Goal: Task Accomplishment & Management: Check status

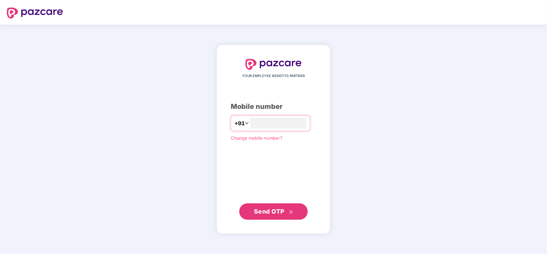
type input "**********"
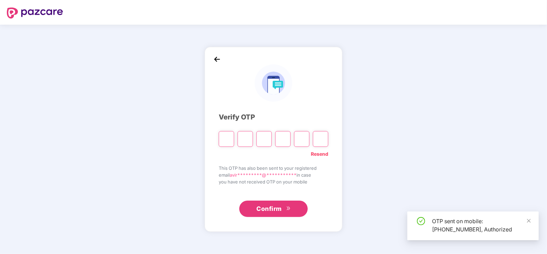
click at [223, 143] on input "Please enter verification code. Digit 1" at bounding box center [226, 139] width 15 height 16
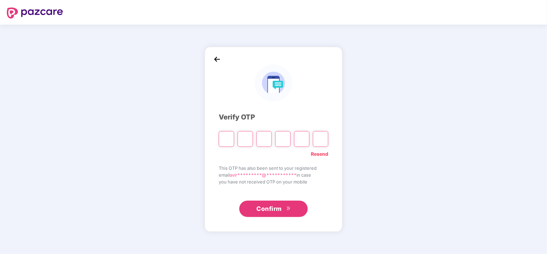
click at [407, 163] on div "**********" at bounding box center [273, 139] width 547 height 229
click at [231, 144] on input "Please enter verification code. Digit 1" at bounding box center [226, 139] width 15 height 16
type input "*"
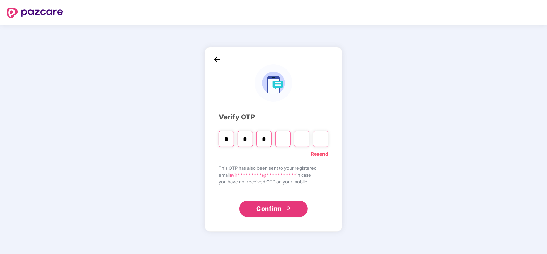
type input "*"
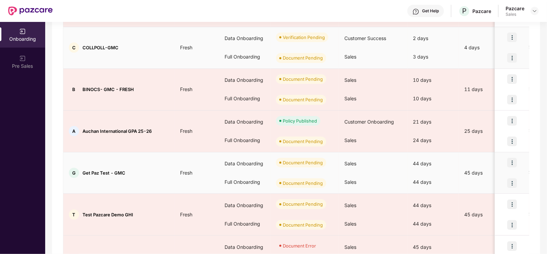
scroll to position [194, 0]
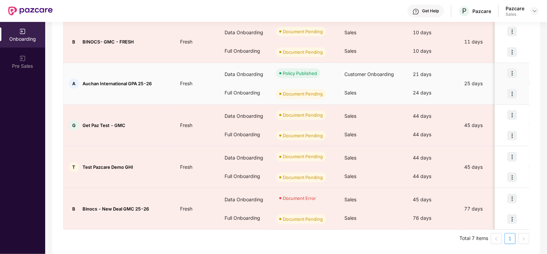
click at [509, 75] on img at bounding box center [512, 73] width 10 height 10
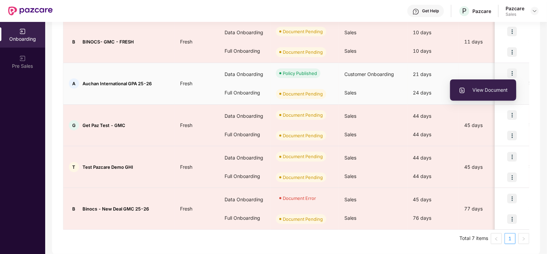
click at [478, 91] on span "View Document" at bounding box center [482, 90] width 49 height 8
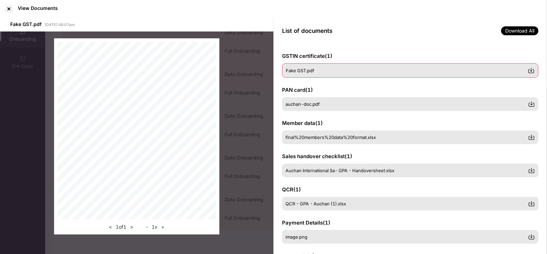
click at [297, 70] on span "Fake GST.pdf" at bounding box center [300, 70] width 28 height 5
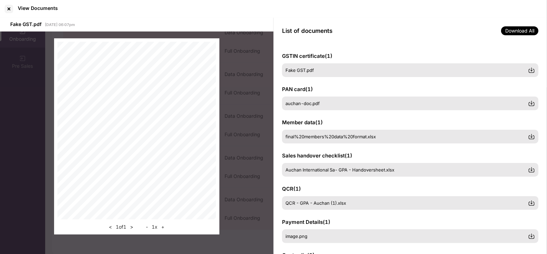
click at [257, 79] on div "< 1 of 1 > - 1 x +" at bounding box center [136, 136] width 273 height 210
click at [4, 6] on div at bounding box center [8, 8] width 11 height 11
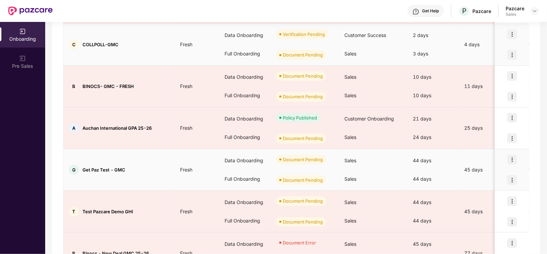
scroll to position [150, 0]
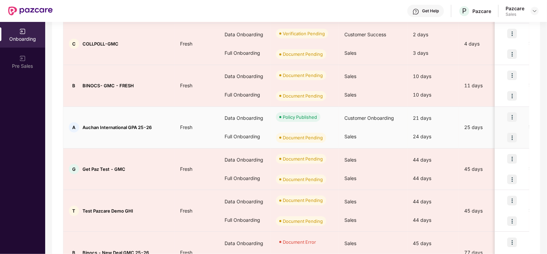
click at [92, 129] on span "Auchan International GPA 25-26" at bounding box center [116, 126] width 69 height 5
click at [120, 127] on span "Auchan International GPA 25-26" at bounding box center [116, 126] width 69 height 5
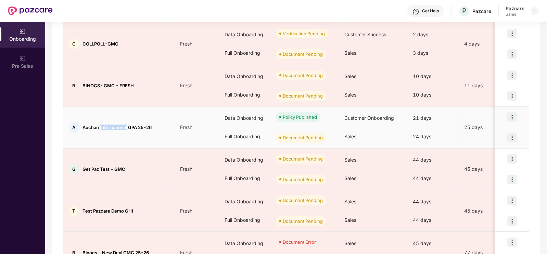
click at [120, 127] on span "Auchan International GPA 25-26" at bounding box center [116, 126] width 69 height 5
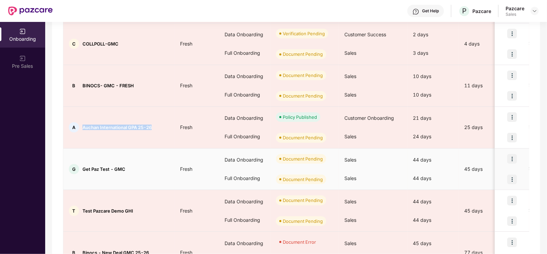
scroll to position [194, 0]
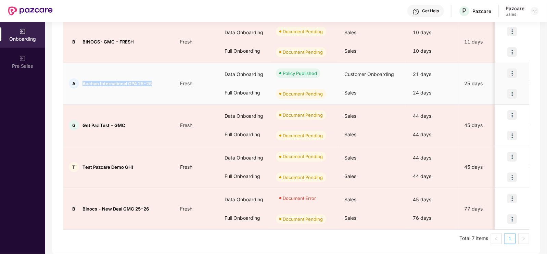
click at [512, 69] on img at bounding box center [512, 73] width 10 height 10
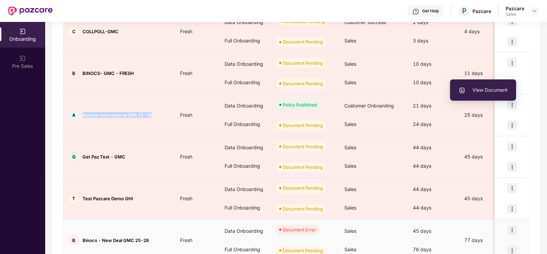
scroll to position [162, 0]
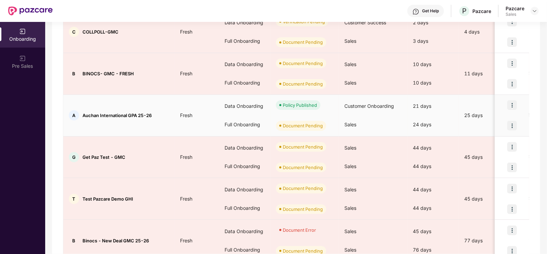
click at [309, 122] on div "Document Pending" at bounding box center [303, 125] width 40 height 7
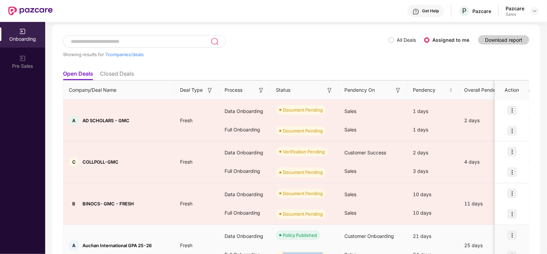
scroll to position [0, 0]
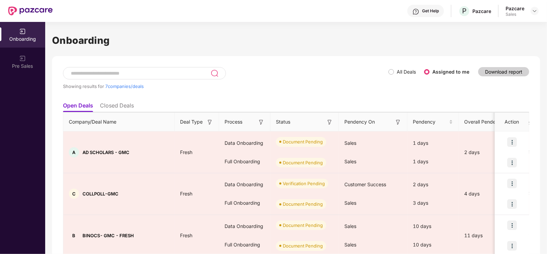
click at [396, 67] on div "All Deals Assigned to me" at bounding box center [431, 71] width 86 height 11
click at [386, 71] on div "Showing results for 7 companies/deals" at bounding box center [225, 82] width 325 height 31
click at [108, 104] on li "Closed Deals" at bounding box center [117, 107] width 34 height 10
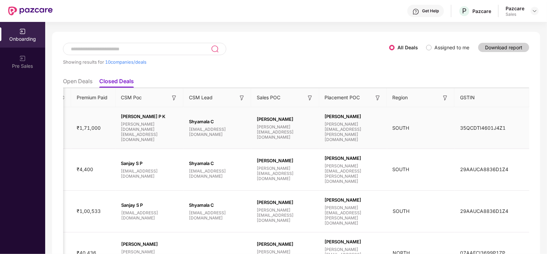
scroll to position [0, 0]
click at [466, 131] on td "35QCDTI4601J4Z1" at bounding box center [491, 128] width 75 height 42
copy span "35QCDTI4601J4Z1"
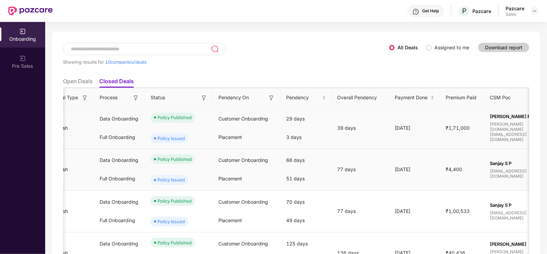
scroll to position [0, 119]
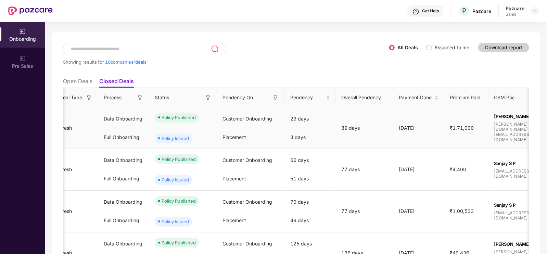
click at [164, 139] on div "Policy Issued" at bounding box center [174, 138] width 27 height 7
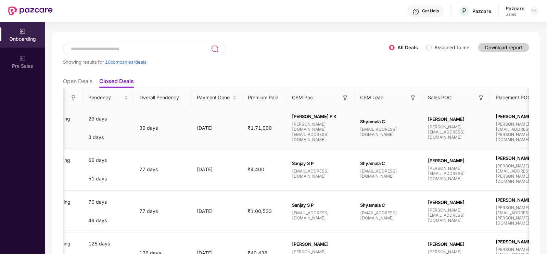
scroll to position [0, 492]
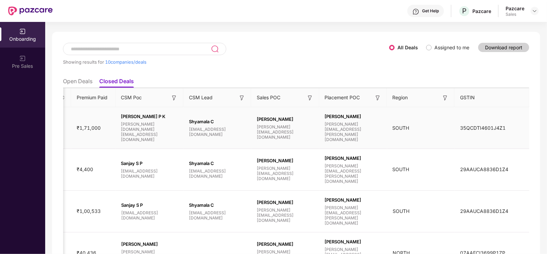
click at [466, 127] on span "35QCDTI4601J4Z1" at bounding box center [482, 128] width 56 height 6
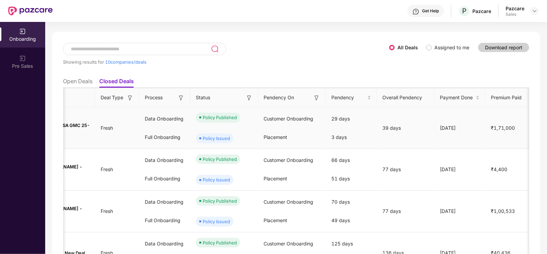
scroll to position [0, 40]
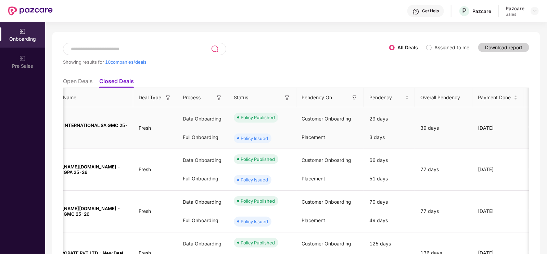
click at [253, 136] on div "Policy Issued" at bounding box center [253, 138] width 27 height 7
click at [283, 110] on div "Policy Published" at bounding box center [262, 117] width 68 height 21
click at [304, 119] on span "Customer Onboarding" at bounding box center [327, 119] width 50 height 6
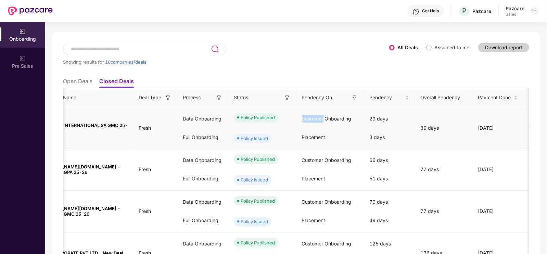
click at [304, 119] on span "Customer Onboarding" at bounding box center [327, 119] width 50 height 6
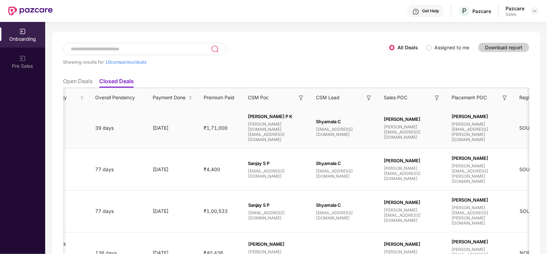
scroll to position [0, 492]
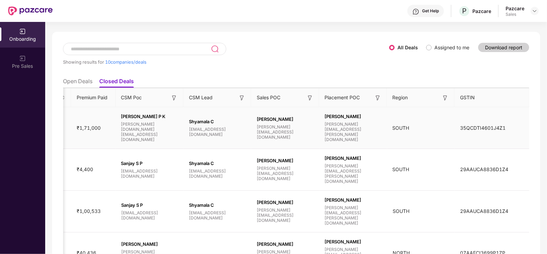
click at [475, 126] on span "35QCDTI4601J4Z1" at bounding box center [482, 128] width 56 height 6
copy span "35QCDTI4601J4Z1"
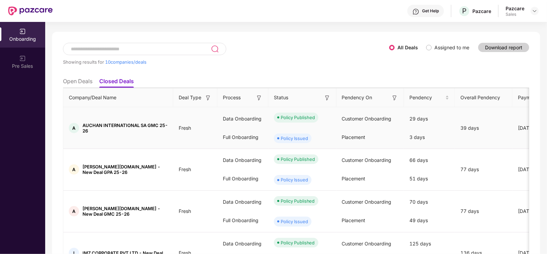
scroll to position [0, 0]
